Goal: Navigation & Orientation: Find specific page/section

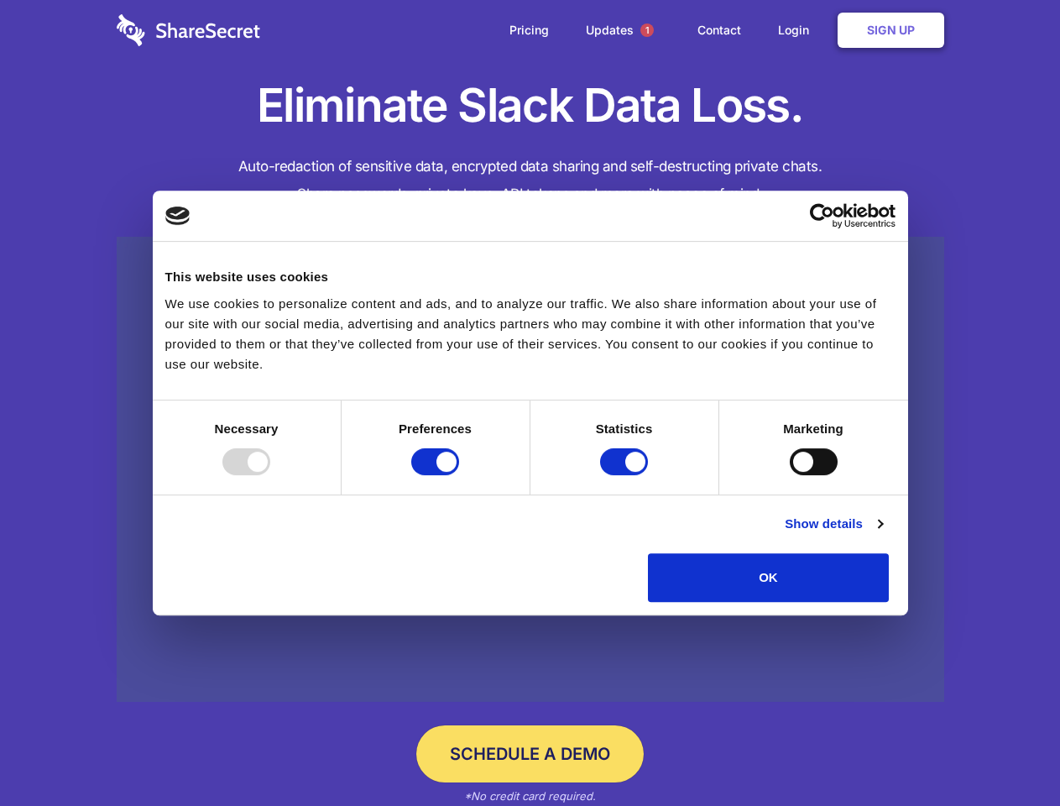
click at [270, 475] on div at bounding box center [246, 461] width 48 height 27
click at [459, 475] on input "Preferences" at bounding box center [435, 461] width 48 height 27
checkbox input "false"
click at [626, 475] on input "Statistics" at bounding box center [624, 461] width 48 height 27
checkbox input "false"
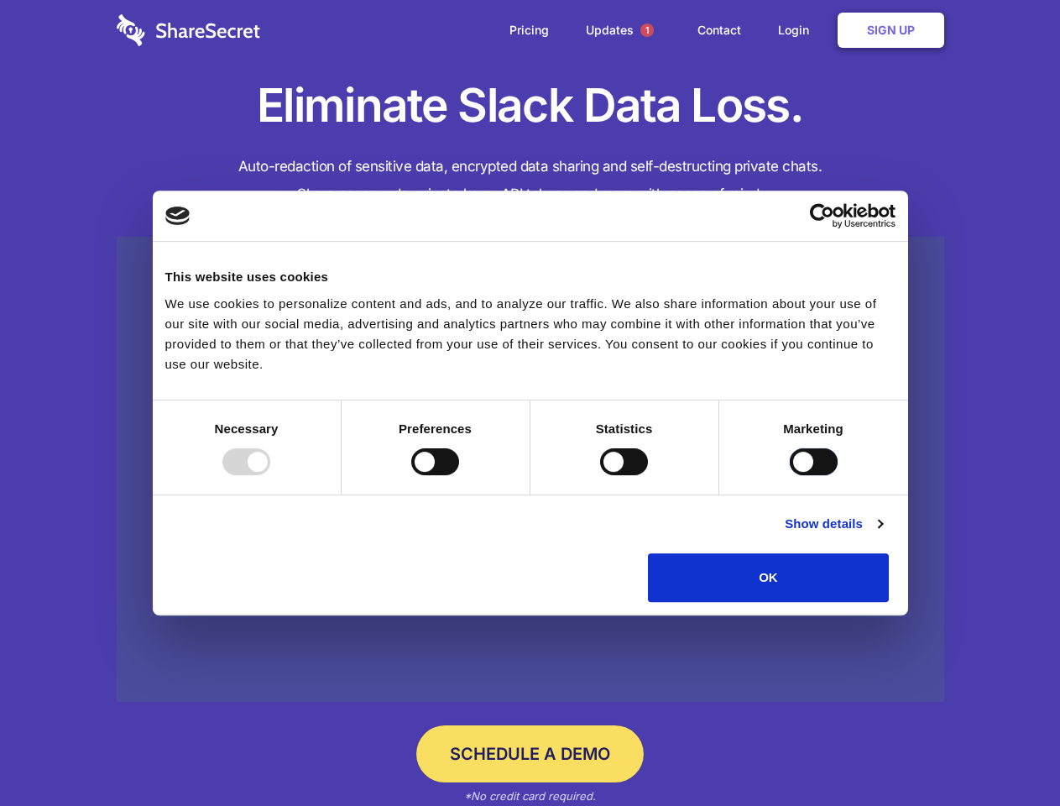
click at [790, 475] on input "Marketing" at bounding box center [814, 461] width 48 height 27
checkbox input "true"
click at [882, 534] on link "Show details" at bounding box center [833, 524] width 97 height 20
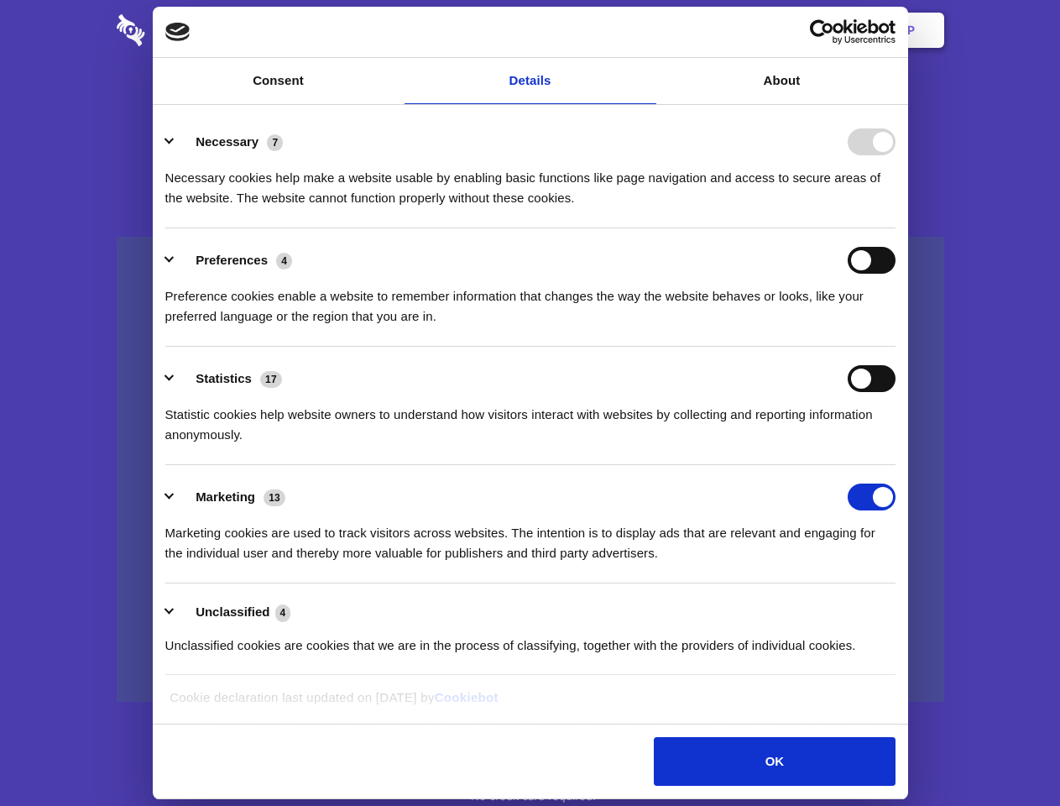
click at [896, 228] on li "Necessary 7 Necessary cookies help make a website usable by enabling basic func…" at bounding box center [530, 169] width 730 height 118
click at [646, 30] on span "1" at bounding box center [646, 30] width 13 height 13
